Goal: Task Accomplishment & Management: Complete application form

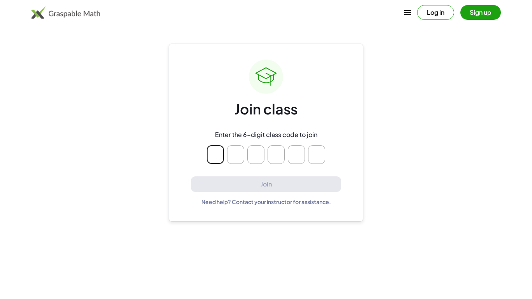
type input "*"
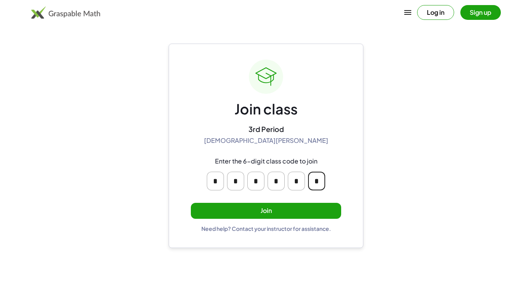
type input "*"
click at [234, 213] on button "Join" at bounding box center [266, 211] width 150 height 16
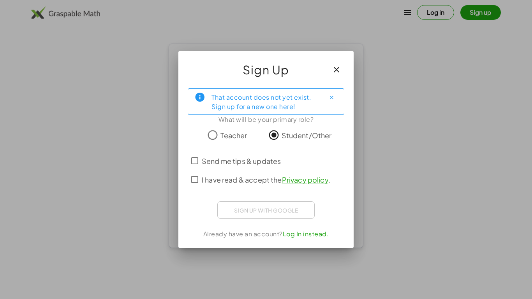
click at [240, 179] on span "I have read & accept the Privacy policy ." at bounding box center [266, 179] width 128 height 11
